Goal: Information Seeking & Learning: Find specific fact

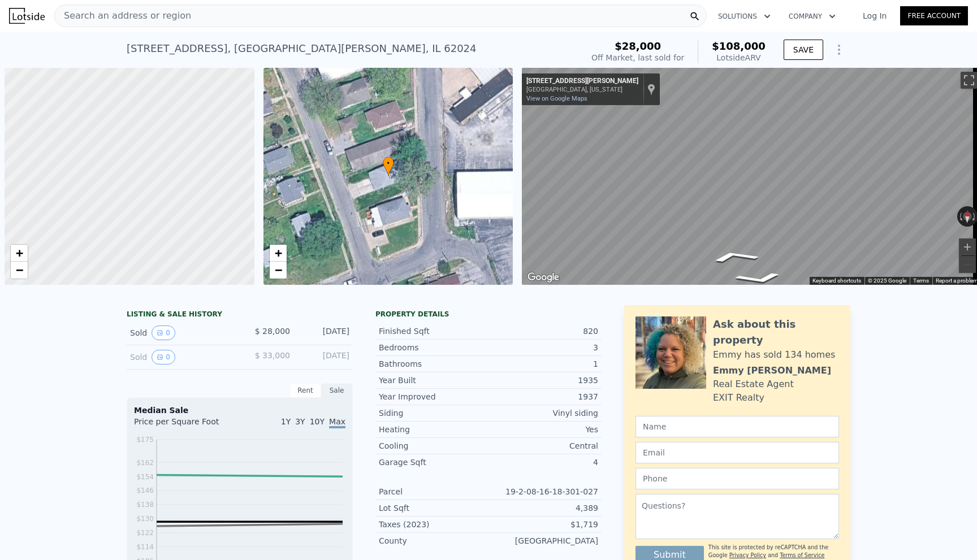
click at [162, 10] on span "Search an address or region" at bounding box center [123, 16] width 136 height 14
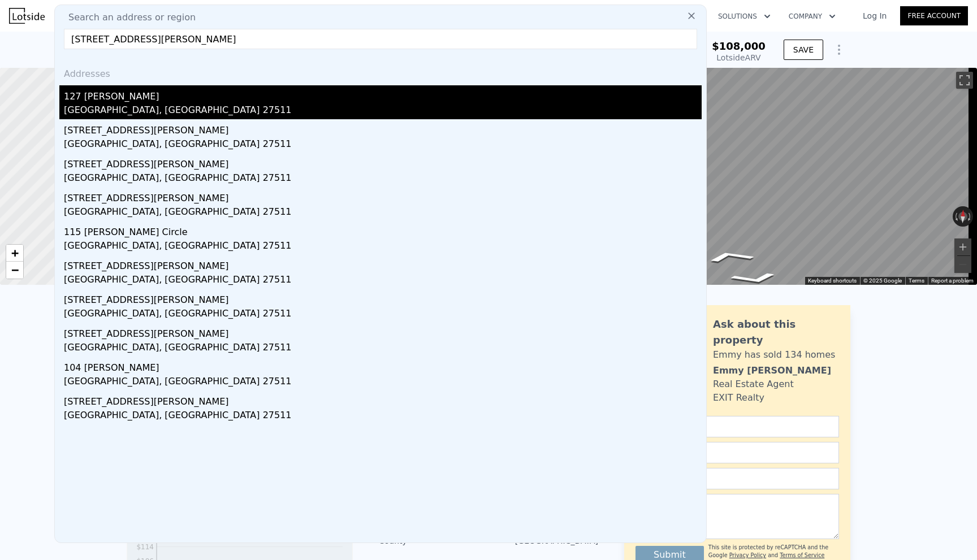
type input "[STREET_ADDRESS][PERSON_NAME]"
click at [174, 101] on div "127 [PERSON_NAME]" at bounding box center [383, 94] width 638 height 18
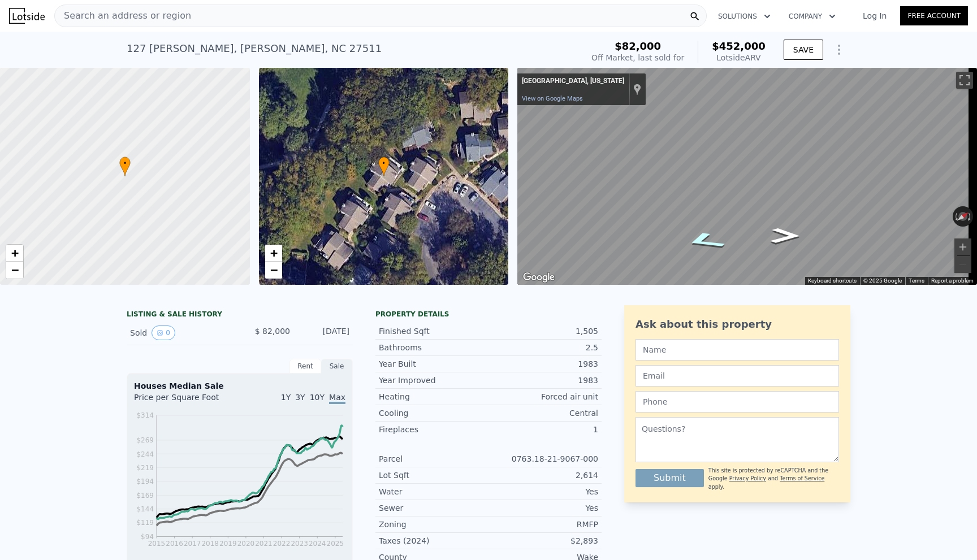
click at [697, 235] on div "Map" at bounding box center [747, 176] width 460 height 217
click at [787, 242] on icon "Go Northeast" at bounding box center [785, 235] width 54 height 23
click at [697, 228] on icon "Go Southwest" at bounding box center [704, 223] width 74 height 27
click at [976, 193] on div "Search an address or region Solutions Company Open main menu Log In Free Accoun…" at bounding box center [488, 280] width 977 height 560
click at [976, 187] on div "Search an address or region Solutions Company Open main menu Log In Free Accoun…" at bounding box center [488, 280] width 977 height 560
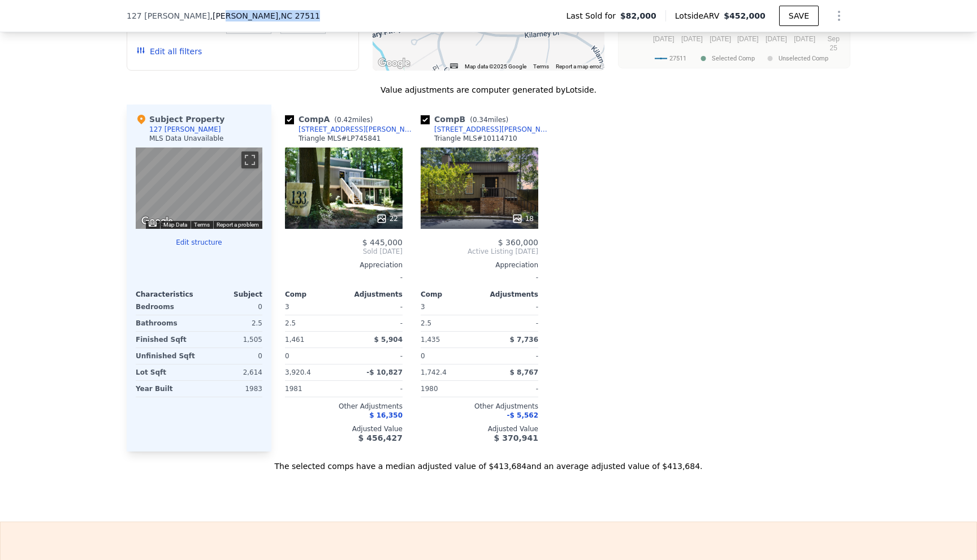
scroll to position [928, 0]
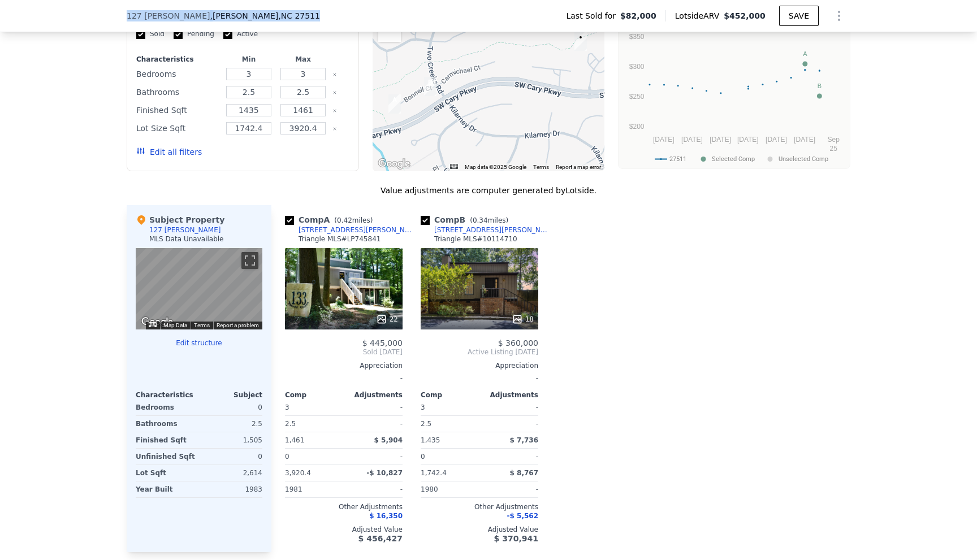
drag, startPoint x: 237, startPoint y: 19, endPoint x: 117, endPoint y: 20, distance: 119.9
click at [117, 20] on div "[STREET_ADDRESS][PERSON_NAME] Last Sold for $82,000 Lotside ARV $452,000 SAVE" at bounding box center [488, 16] width 977 height 32
copy div "[STREET_ADDRESS][PERSON_NAME]"
